Goal: Navigation & Orientation: Find specific page/section

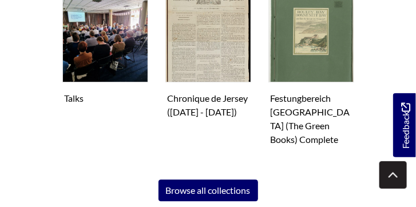
scroll to position [760, 0]
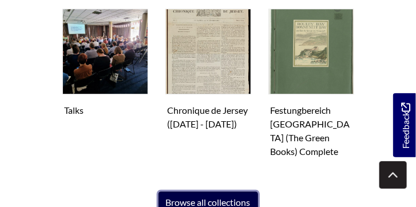
click at [174, 192] on link "Browse all collections" at bounding box center [208, 203] width 100 height 22
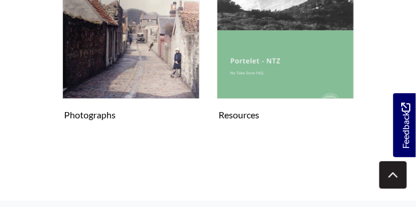
scroll to position [916, 0]
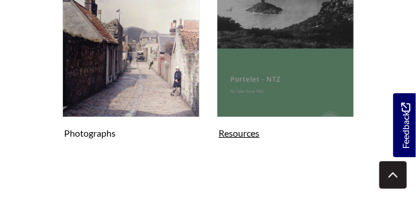
click at [240, 136] on figure "Resources Collection" at bounding box center [285, 61] width 137 height 162
